Goal: Find specific page/section: Find specific page/section

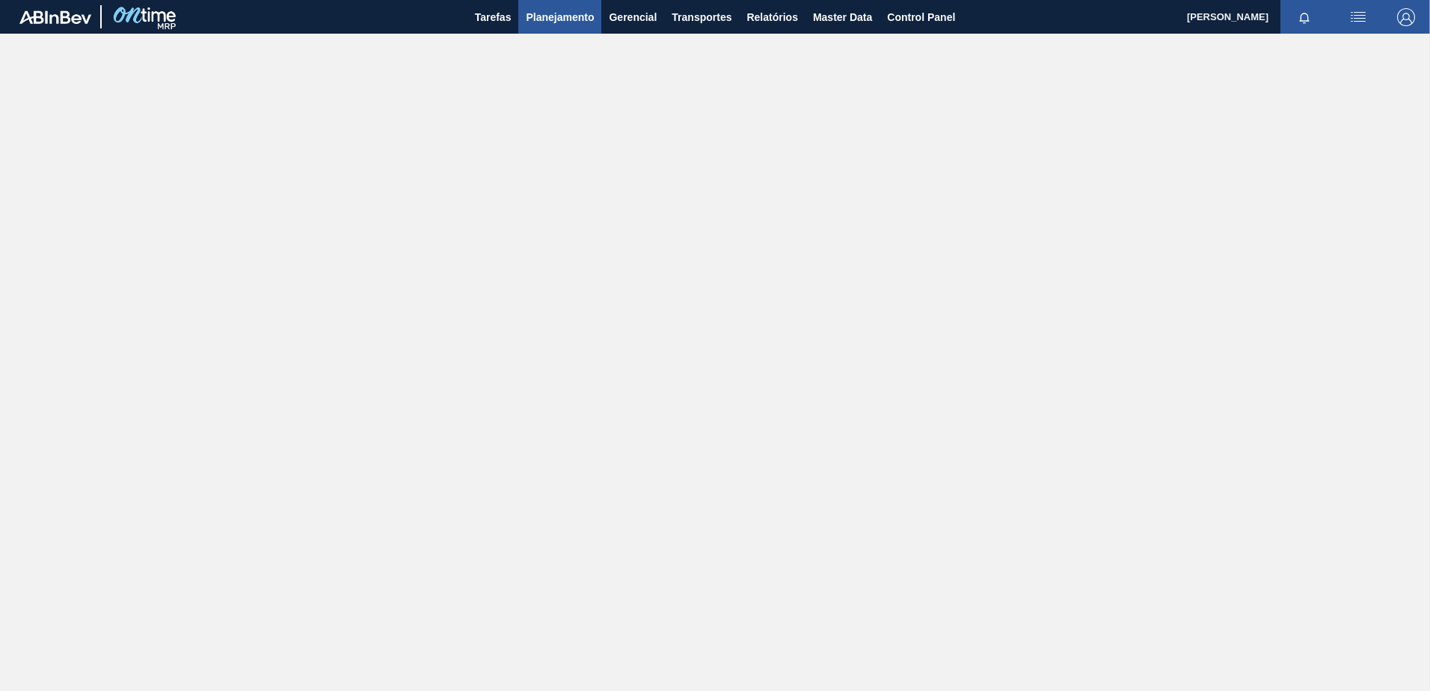
click at [551, 24] on span "Planejamento" at bounding box center [560, 17] width 68 height 18
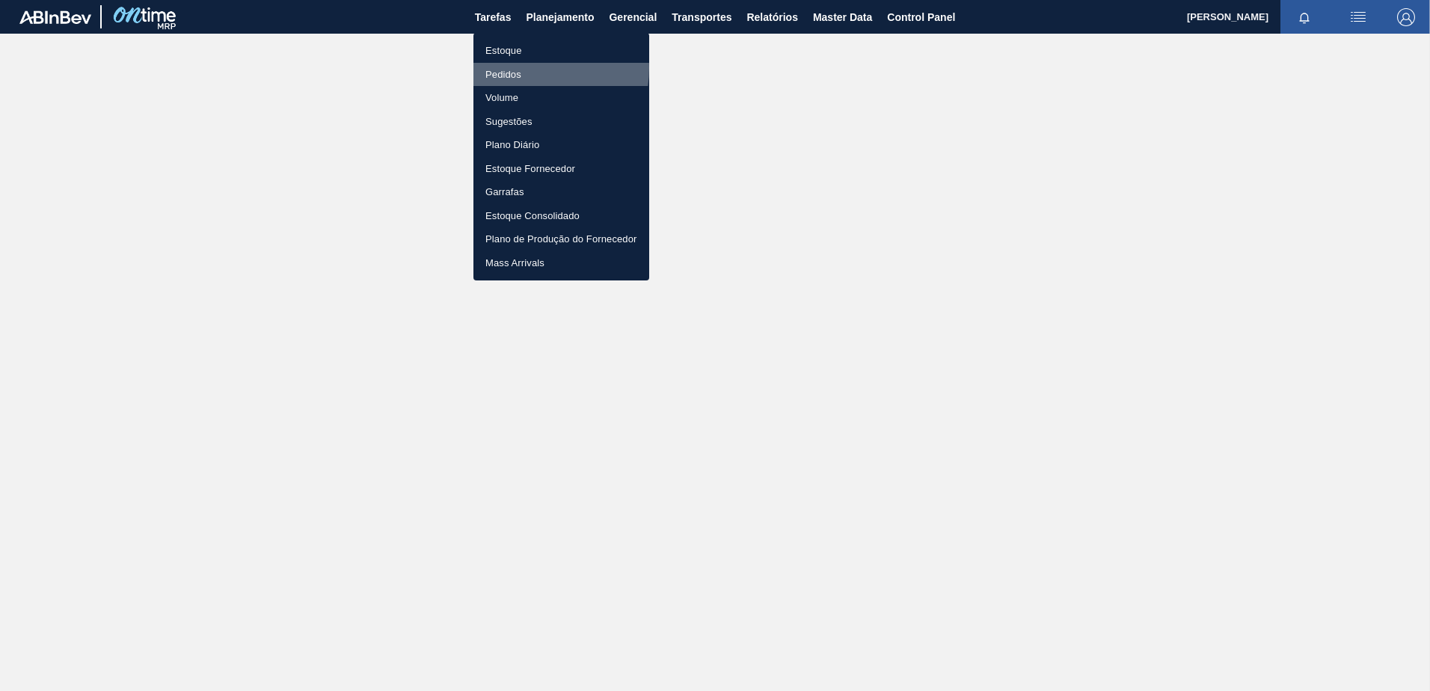
click at [524, 67] on li "Pedidos" at bounding box center [561, 75] width 176 height 24
